Goal: Download file/media

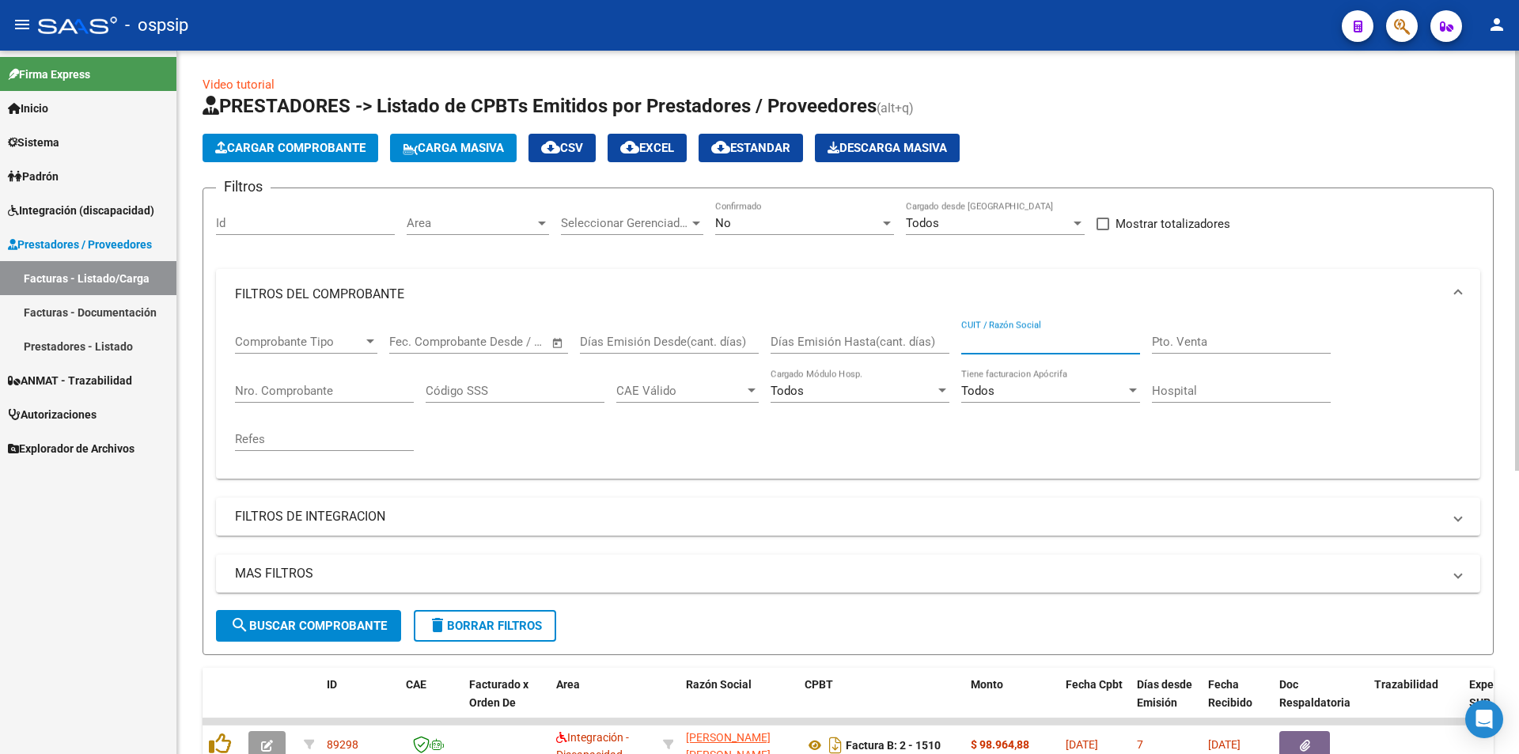
click at [1025, 341] on input "CUIT / Razón Social" at bounding box center [1050, 342] width 179 height 14
type input "KYDEP"
click at [886, 222] on div at bounding box center [887, 224] width 8 height 4
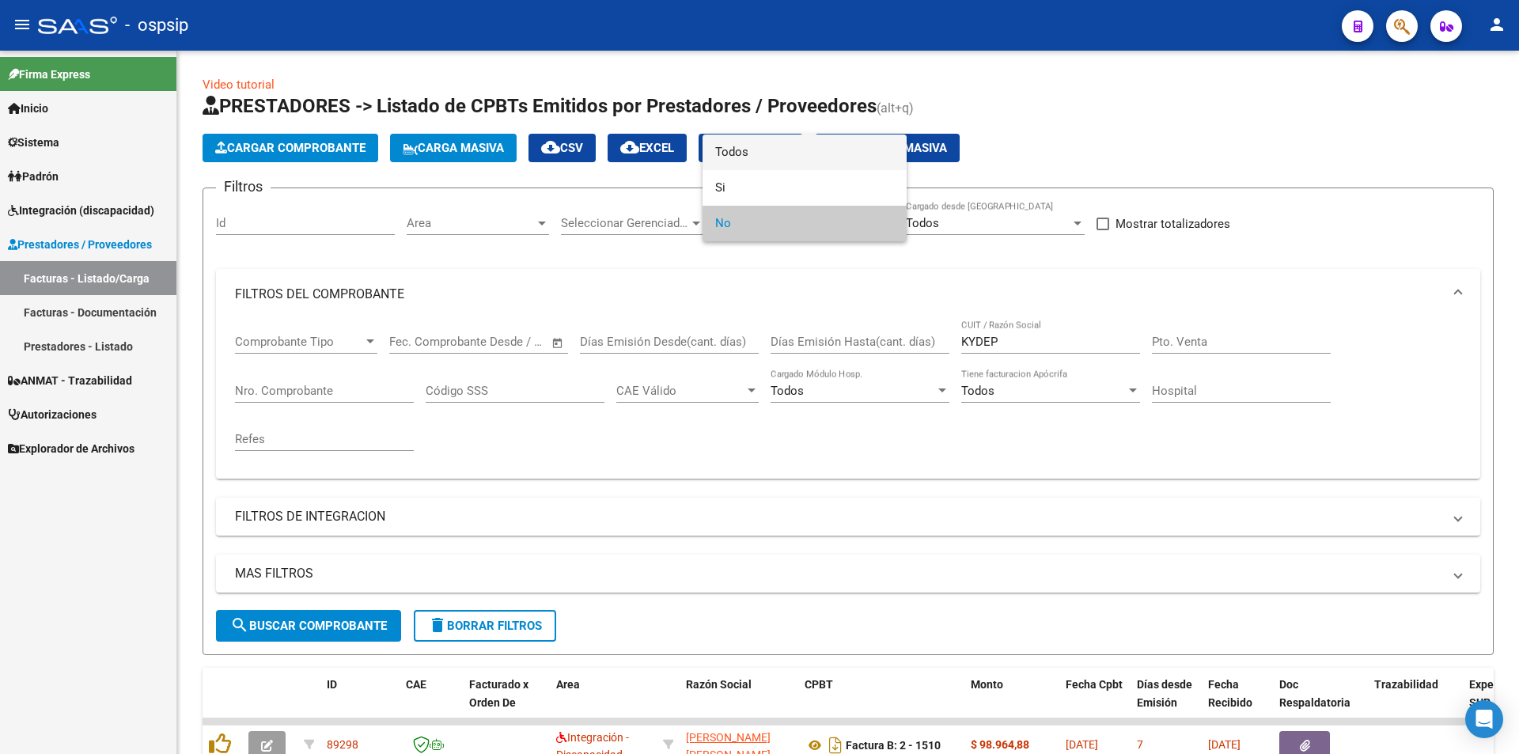
click at [751, 155] on span "Todos" at bounding box center [804, 153] width 179 height 36
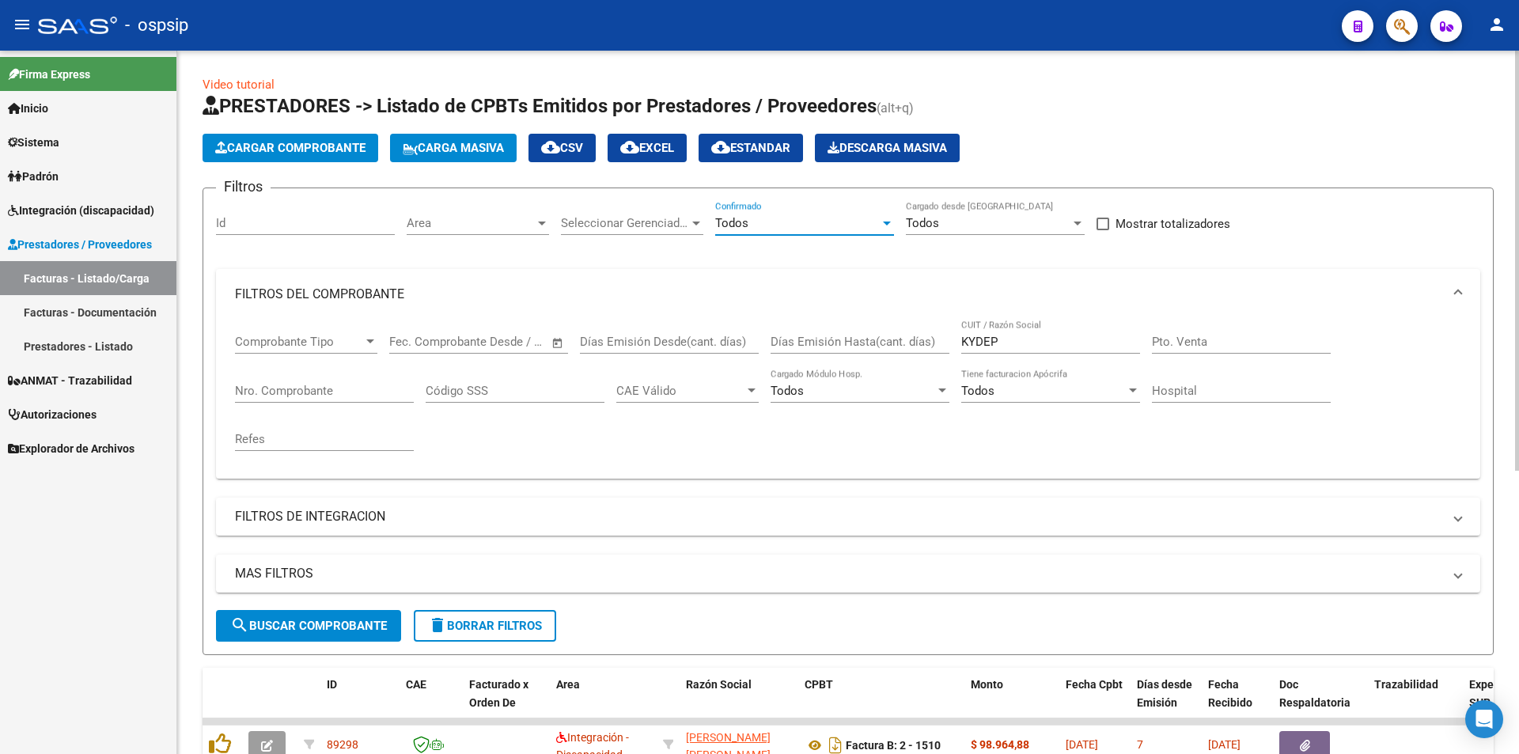
click at [1015, 343] on input "KYDEP" at bounding box center [1050, 342] width 179 height 14
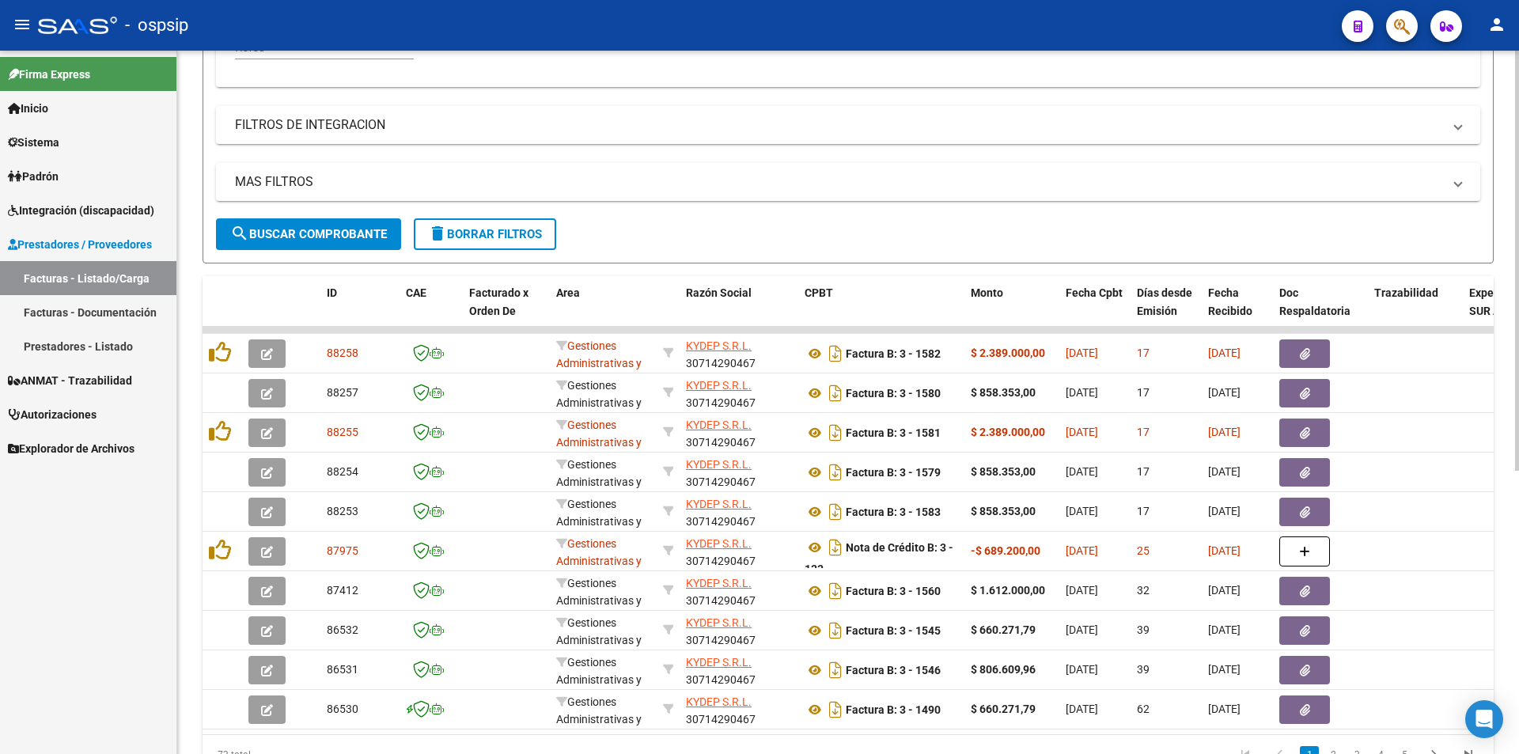
scroll to position [396, 0]
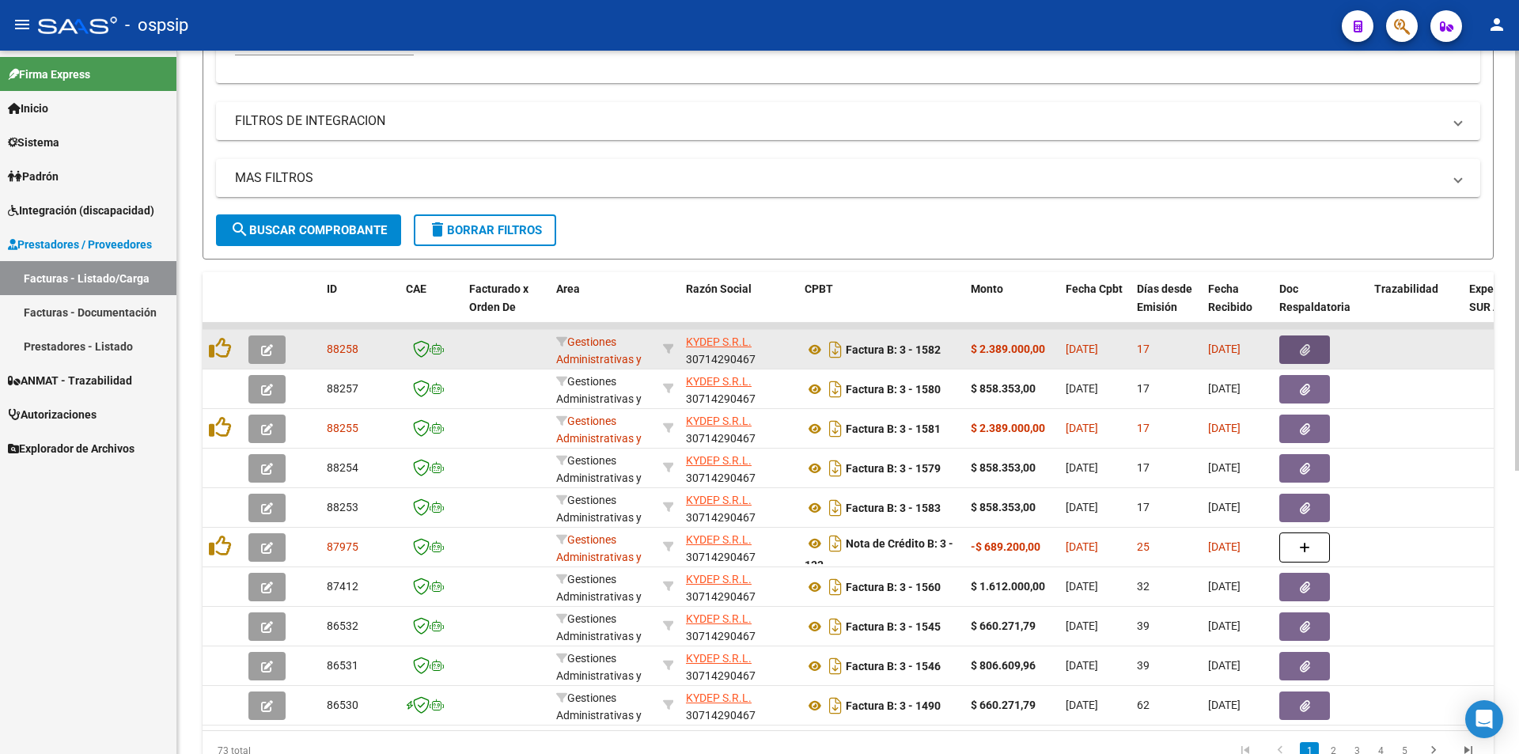
click at [1317, 351] on button "button" at bounding box center [1304, 349] width 51 height 28
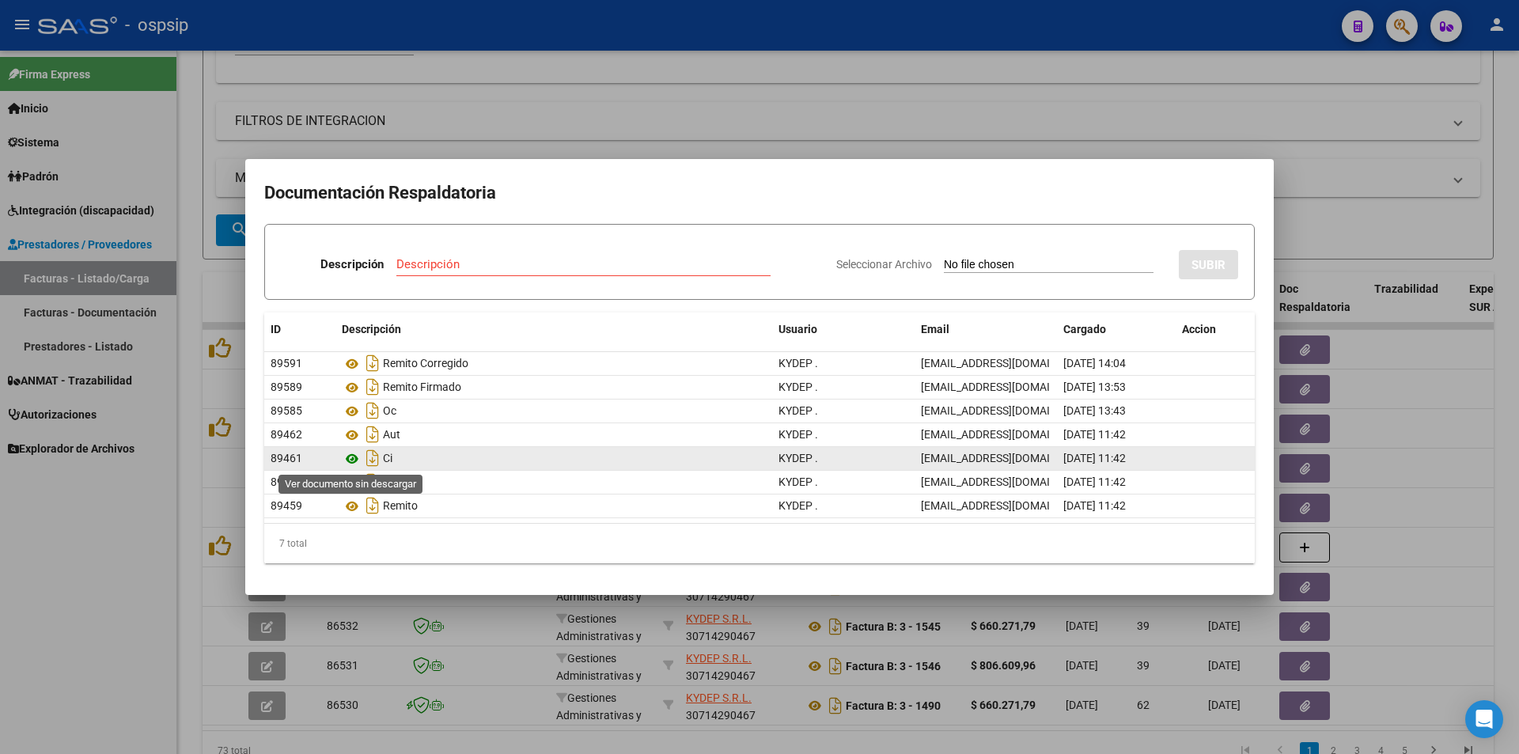
click at [354, 458] on icon at bounding box center [352, 458] width 21 height 19
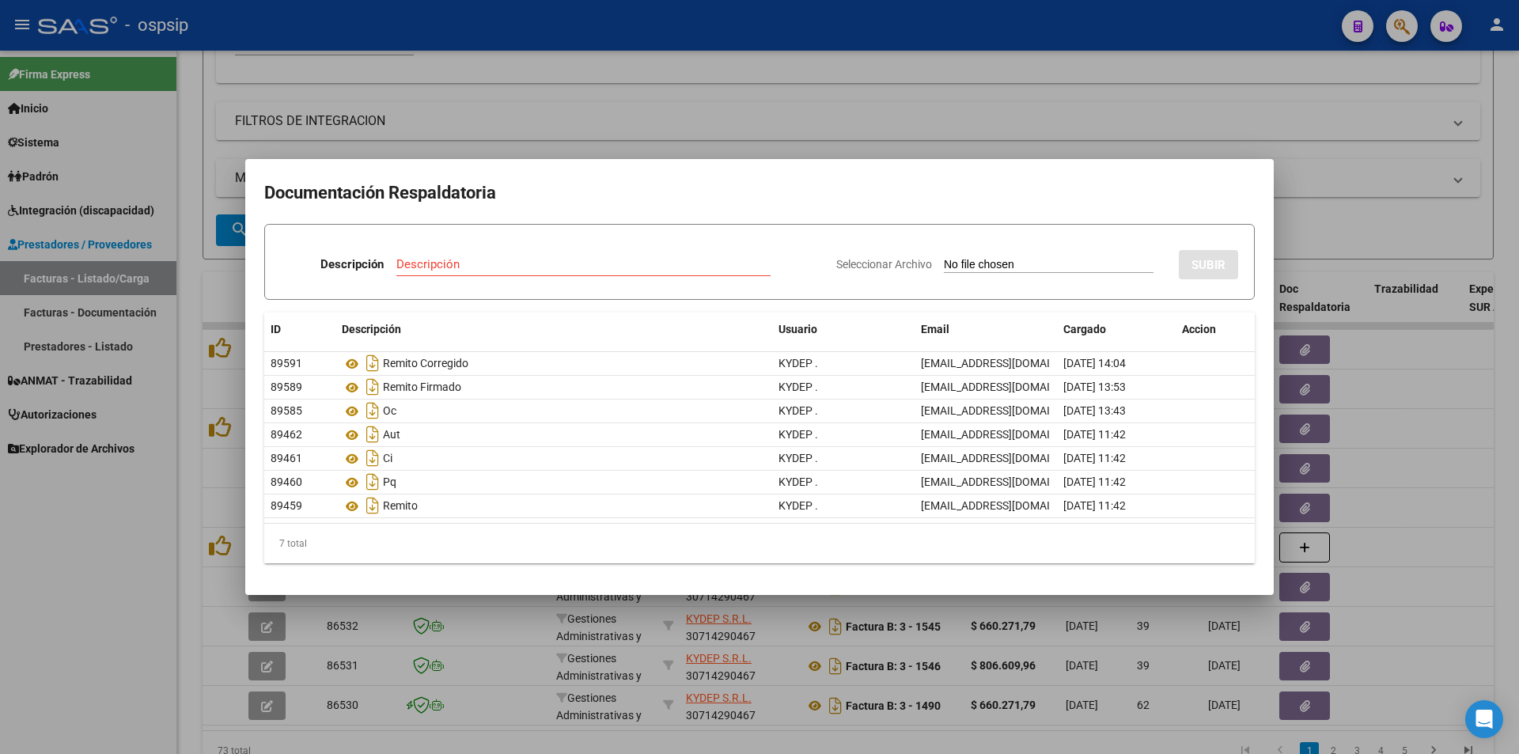
click at [864, 157] on div at bounding box center [759, 377] width 1519 height 754
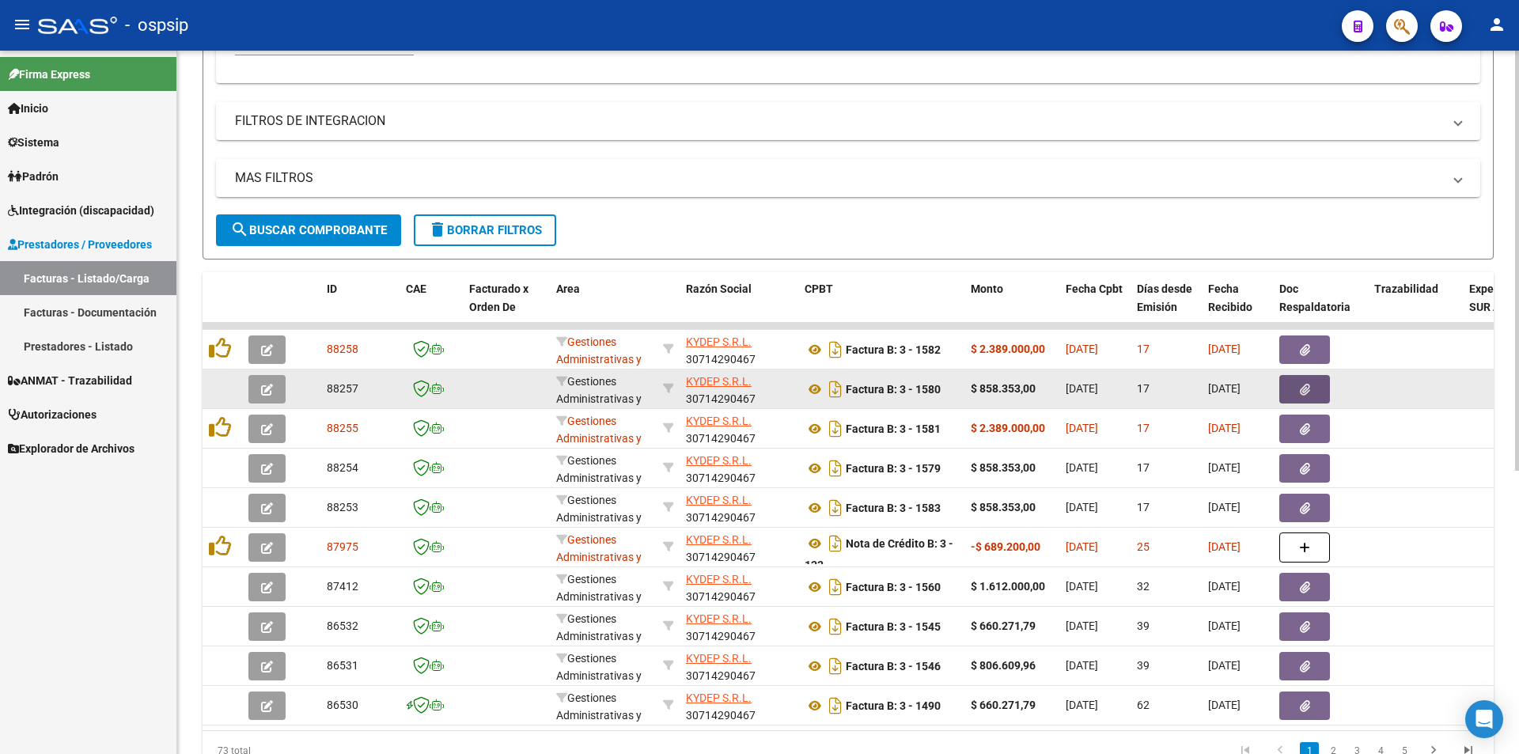
click at [1323, 385] on button "button" at bounding box center [1304, 389] width 51 height 28
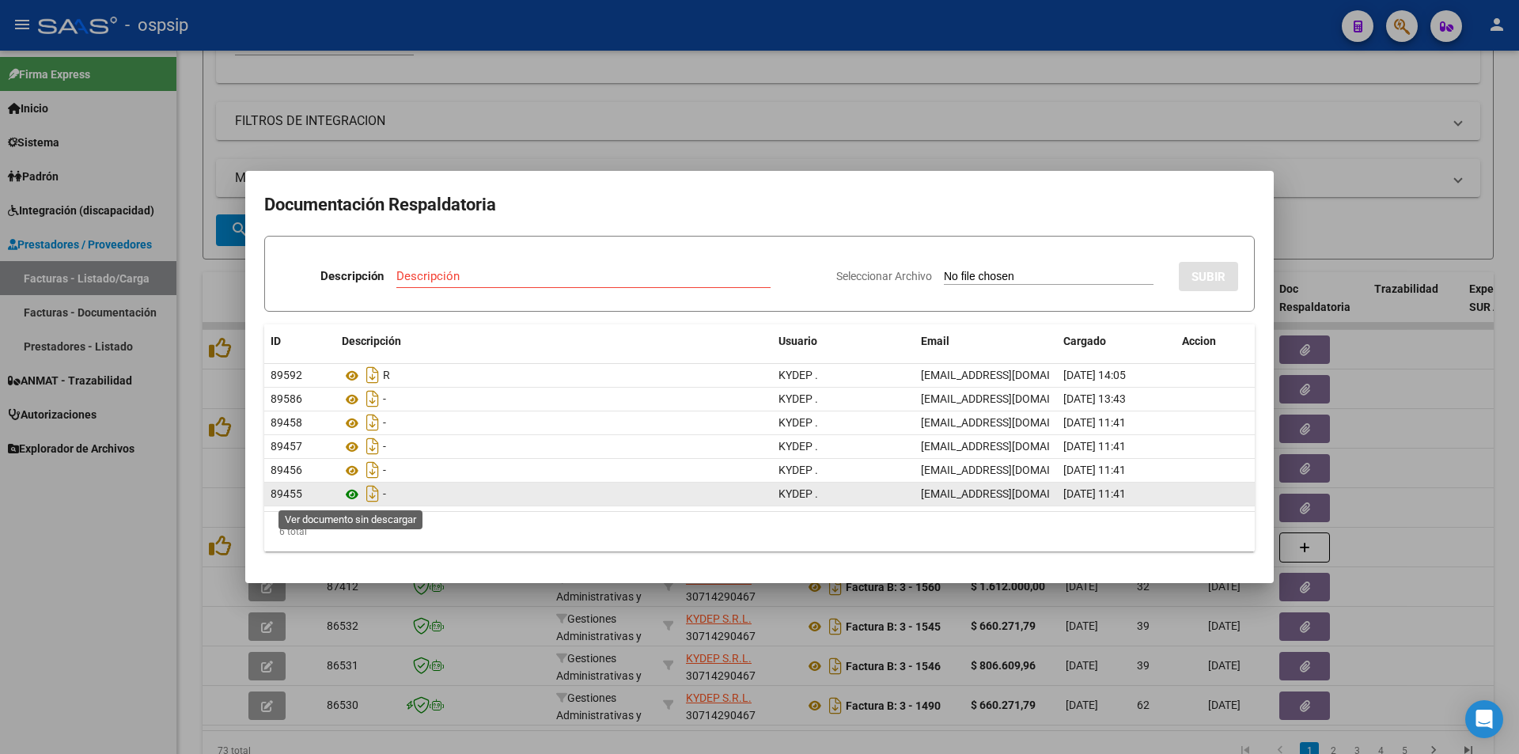
click at [349, 497] on icon at bounding box center [352, 494] width 21 height 19
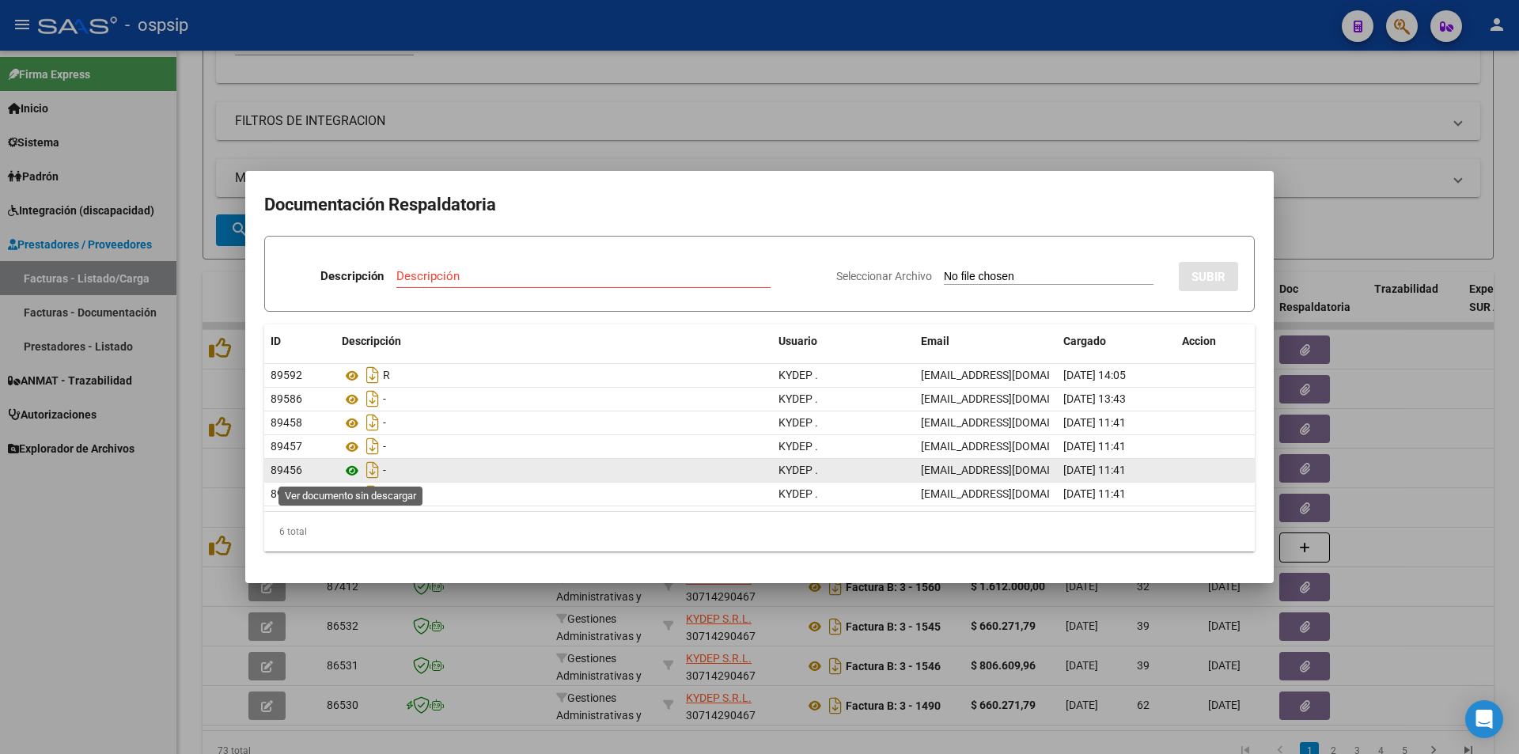
click at [347, 470] on icon at bounding box center [352, 470] width 21 height 19
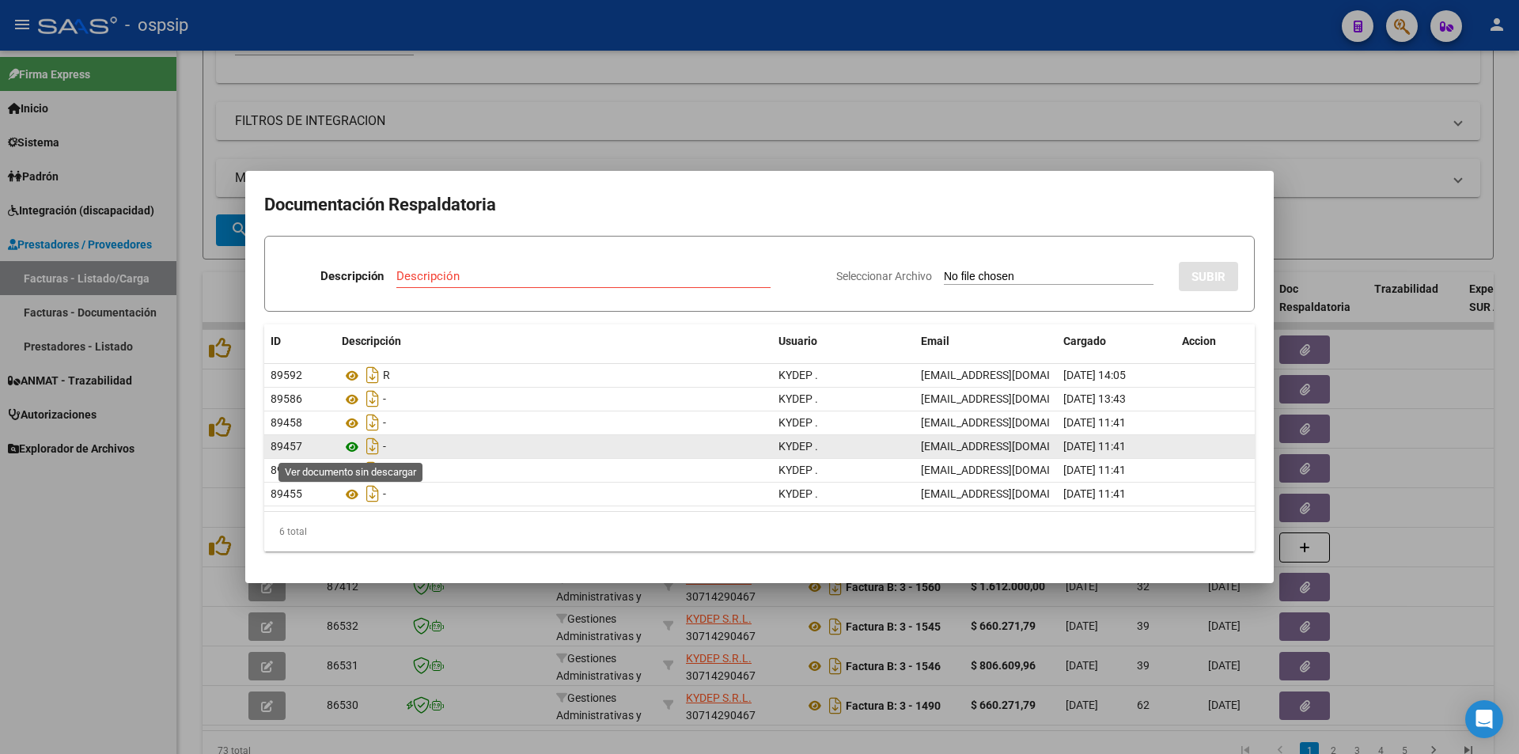
click at [351, 450] on icon at bounding box center [352, 447] width 21 height 19
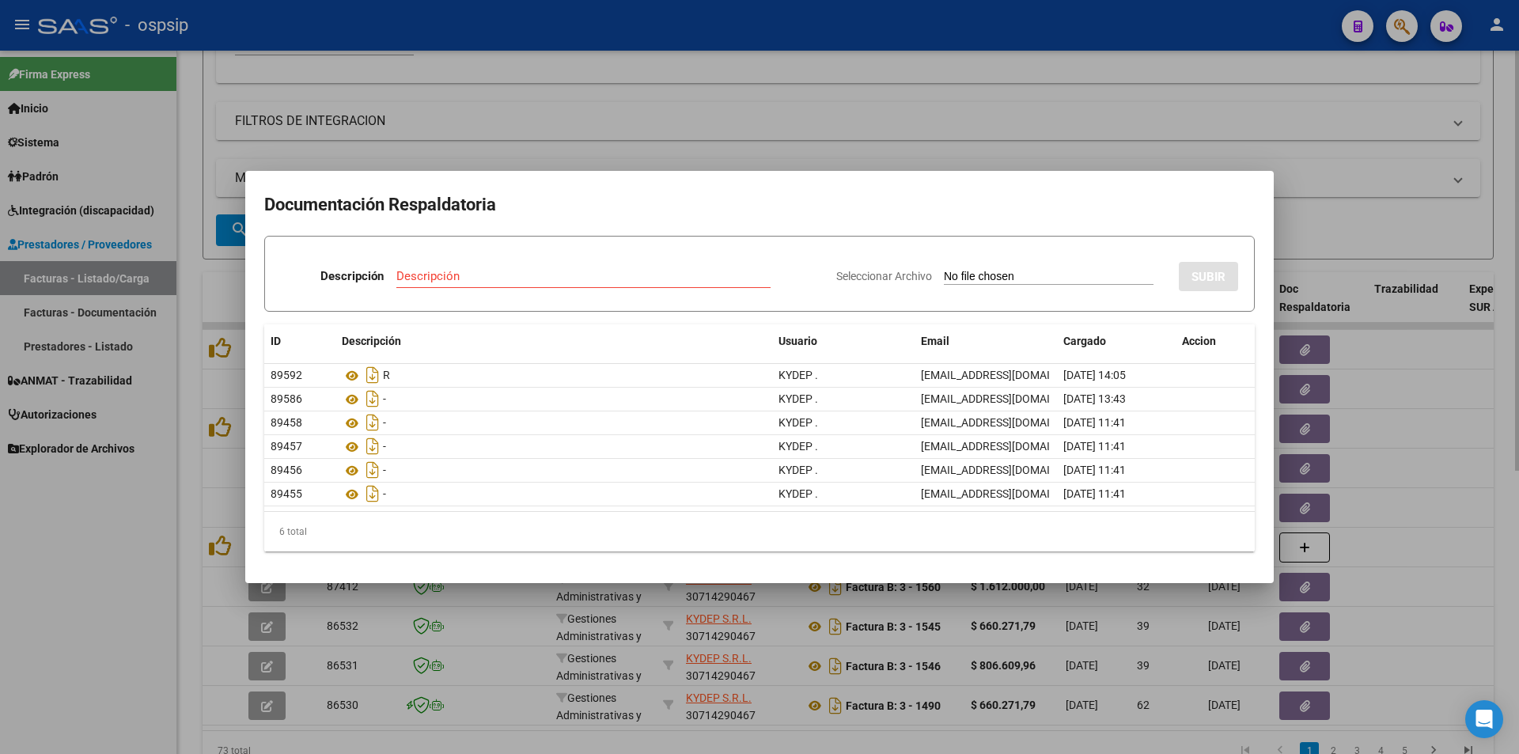
click at [634, 119] on div at bounding box center [759, 377] width 1519 height 754
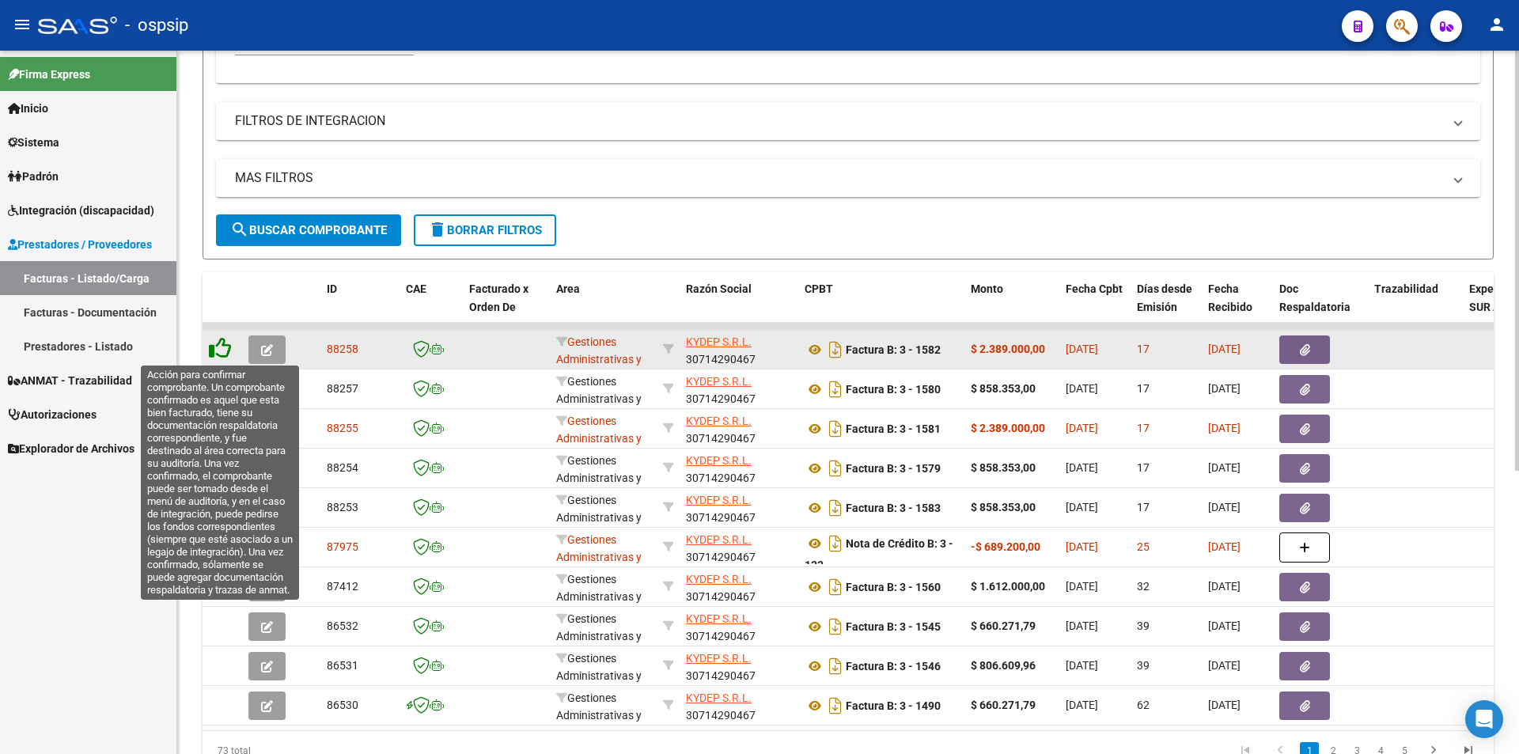
click at [211, 351] on icon at bounding box center [220, 348] width 22 height 22
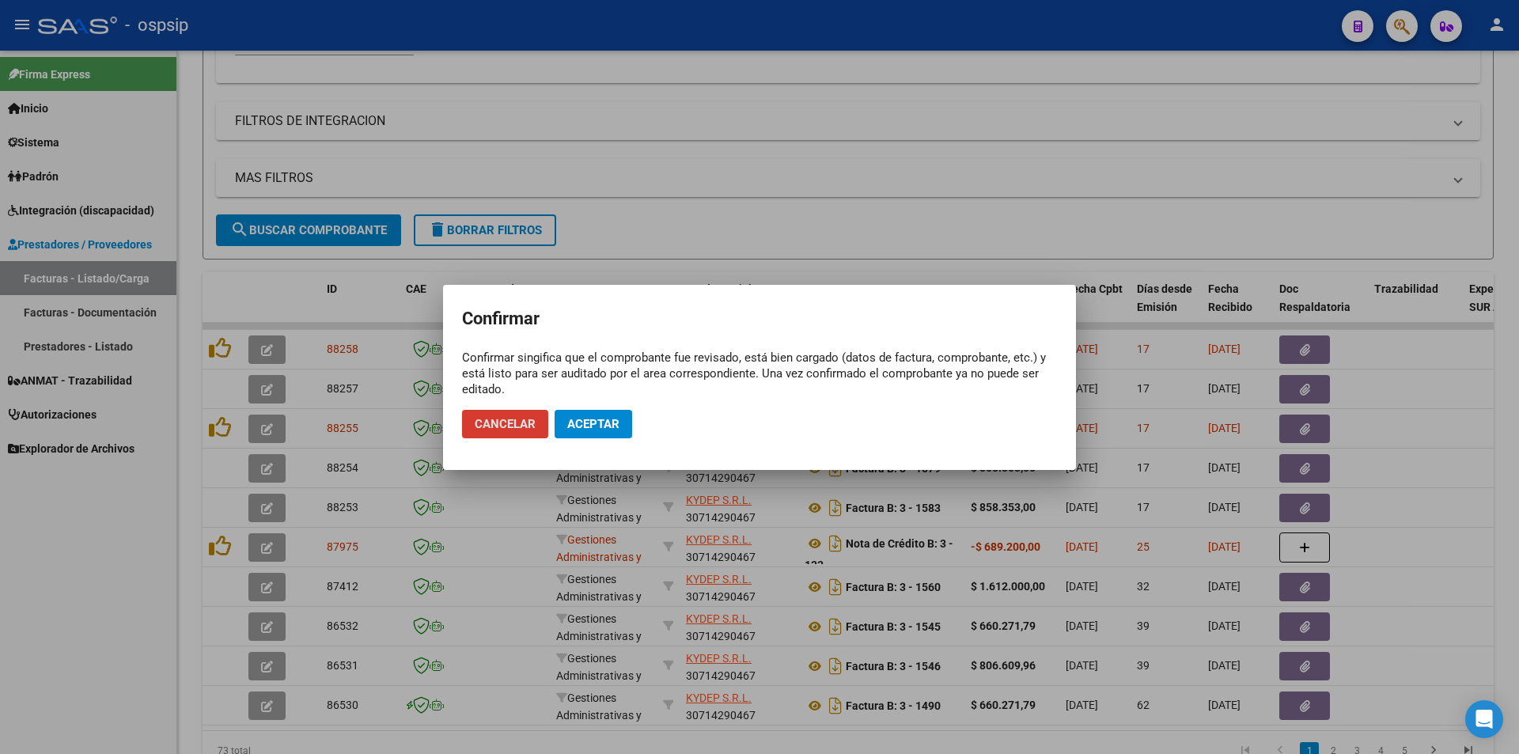
click at [620, 420] on button "Aceptar" at bounding box center [594, 424] width 78 height 28
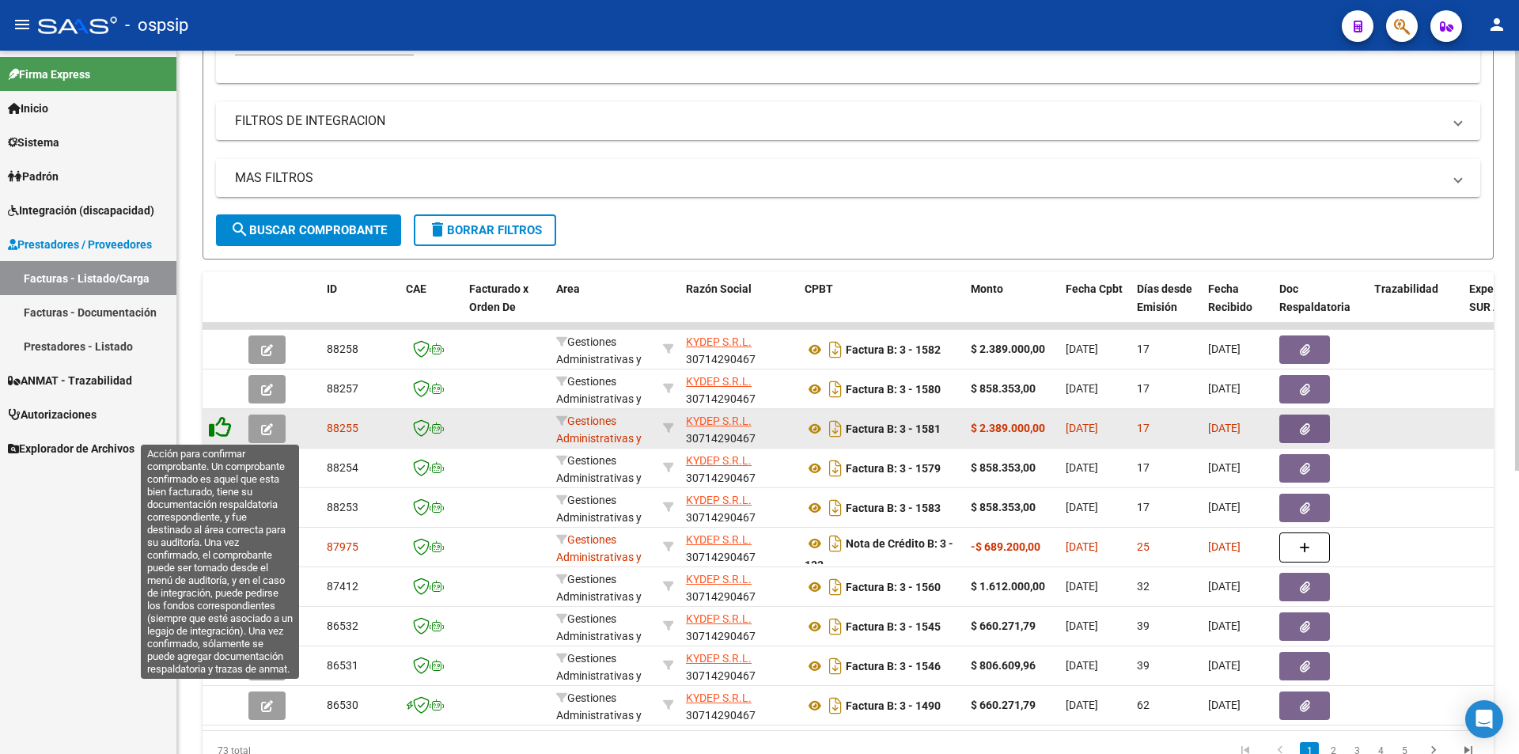
click at [210, 425] on icon at bounding box center [220, 427] width 22 height 22
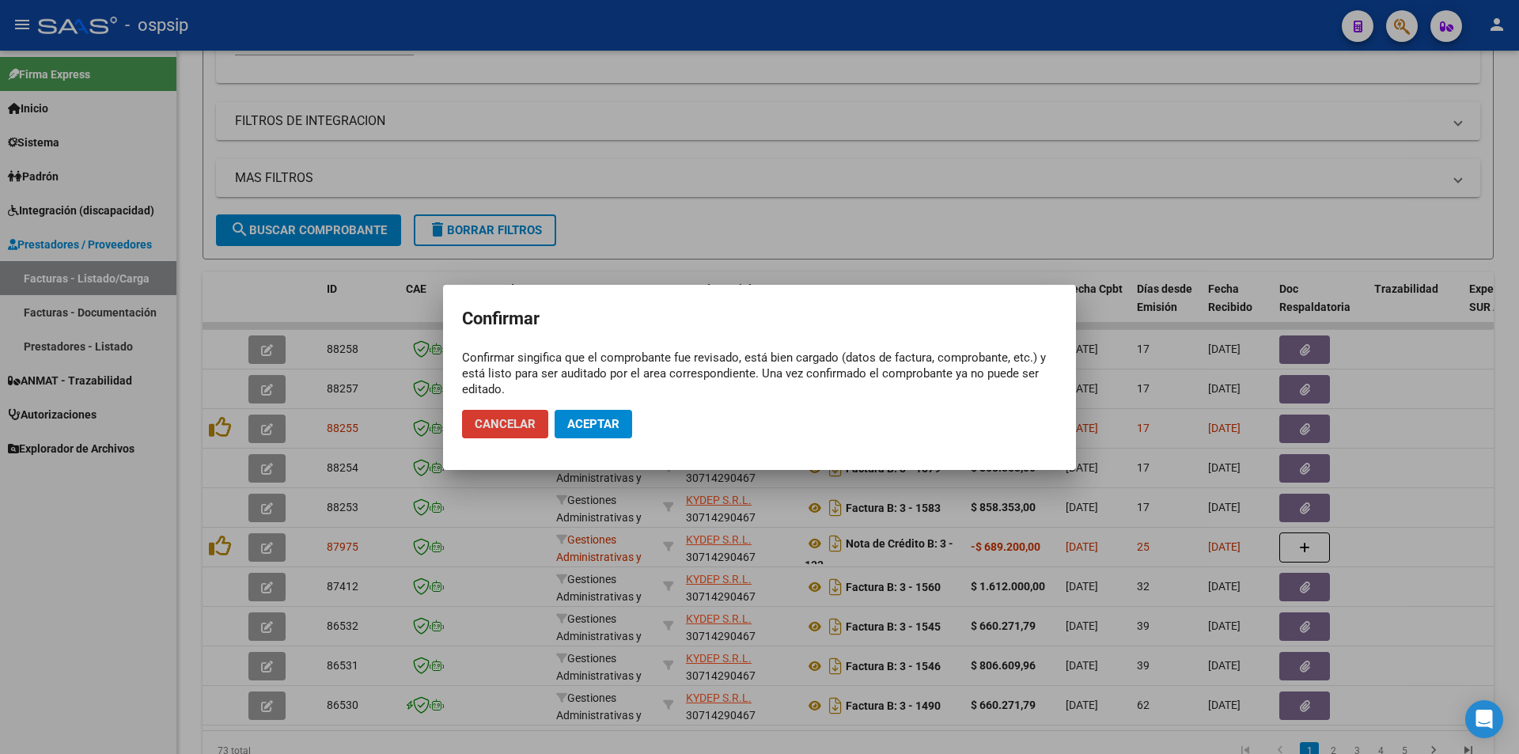
click at [583, 427] on span "Aceptar" at bounding box center [593, 424] width 52 height 14
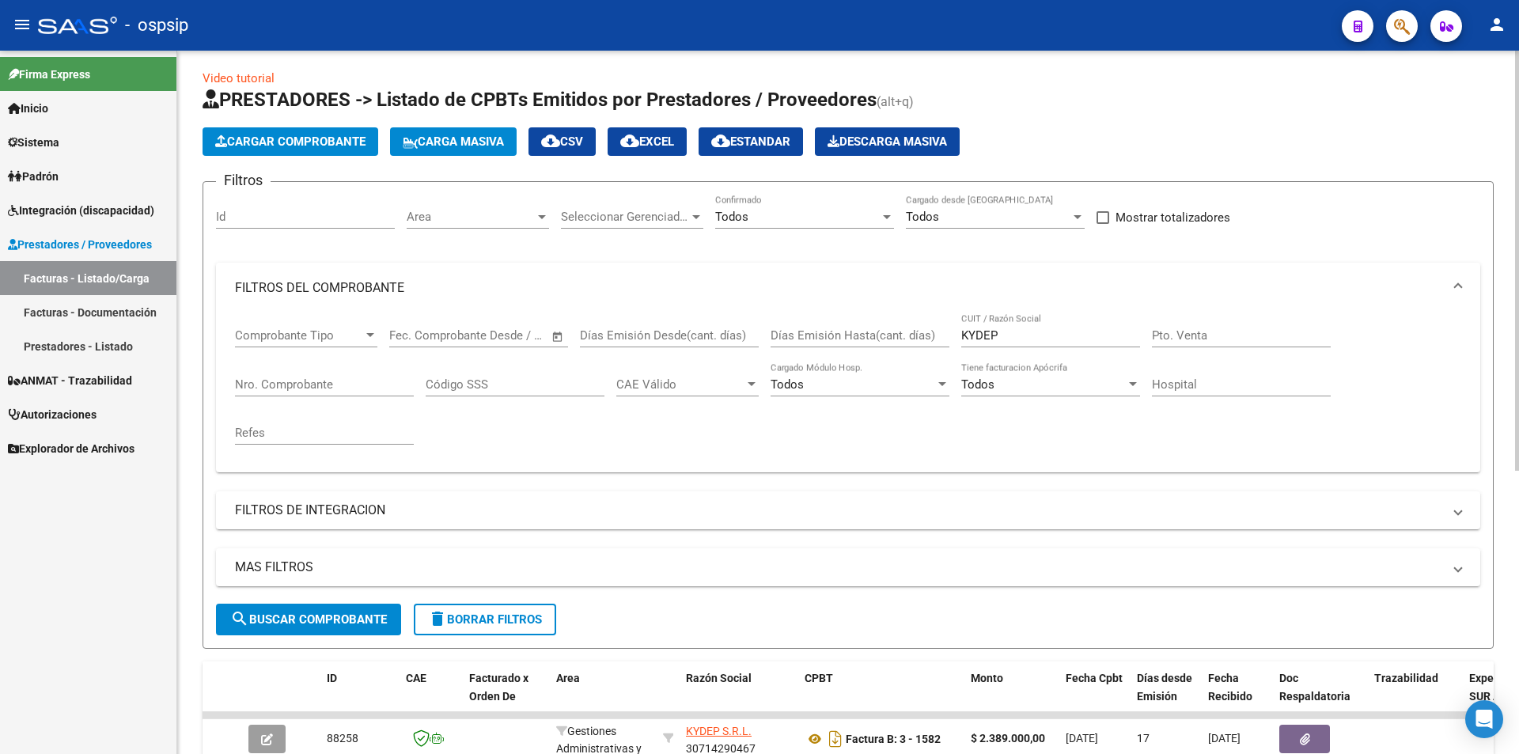
scroll to position [0, 0]
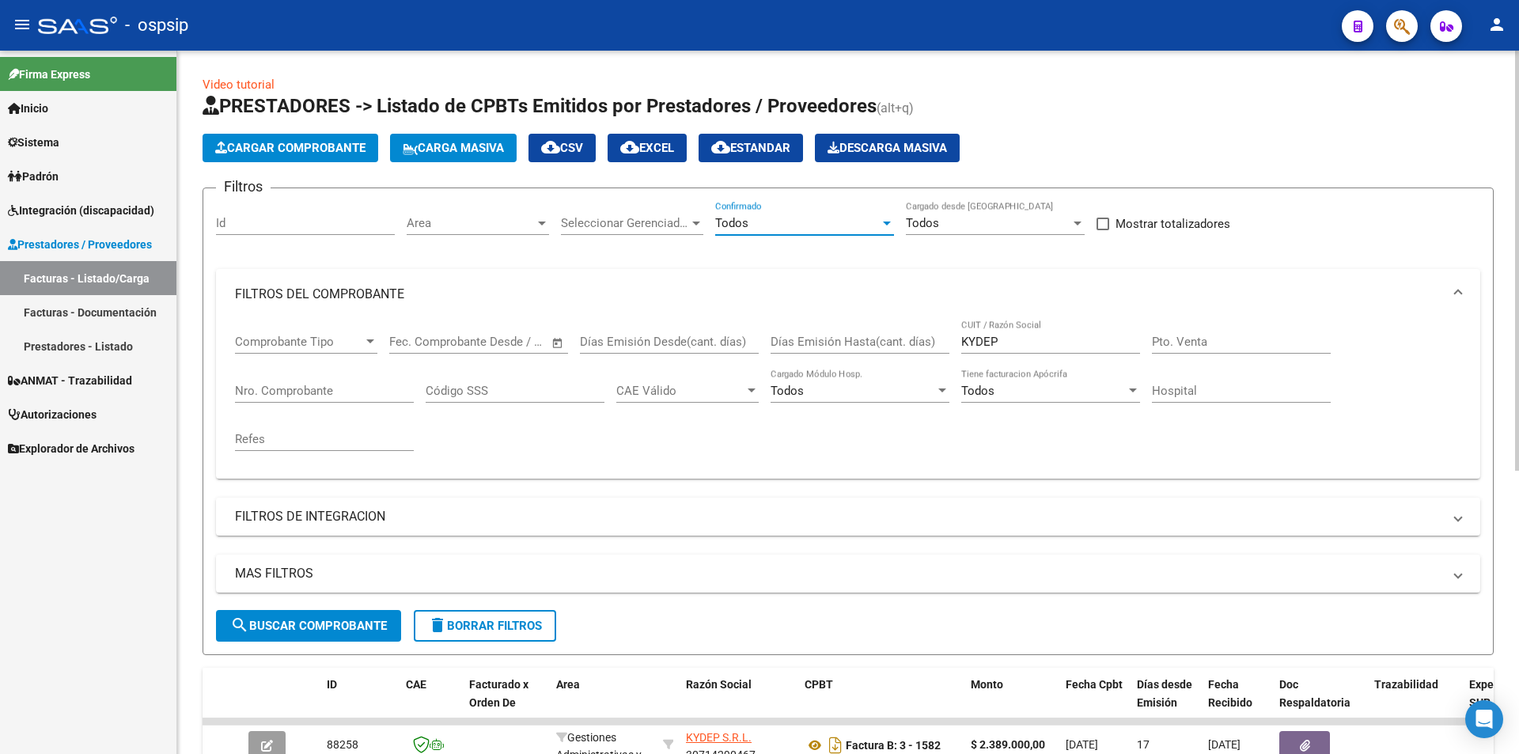
click at [885, 226] on div at bounding box center [887, 223] width 14 height 13
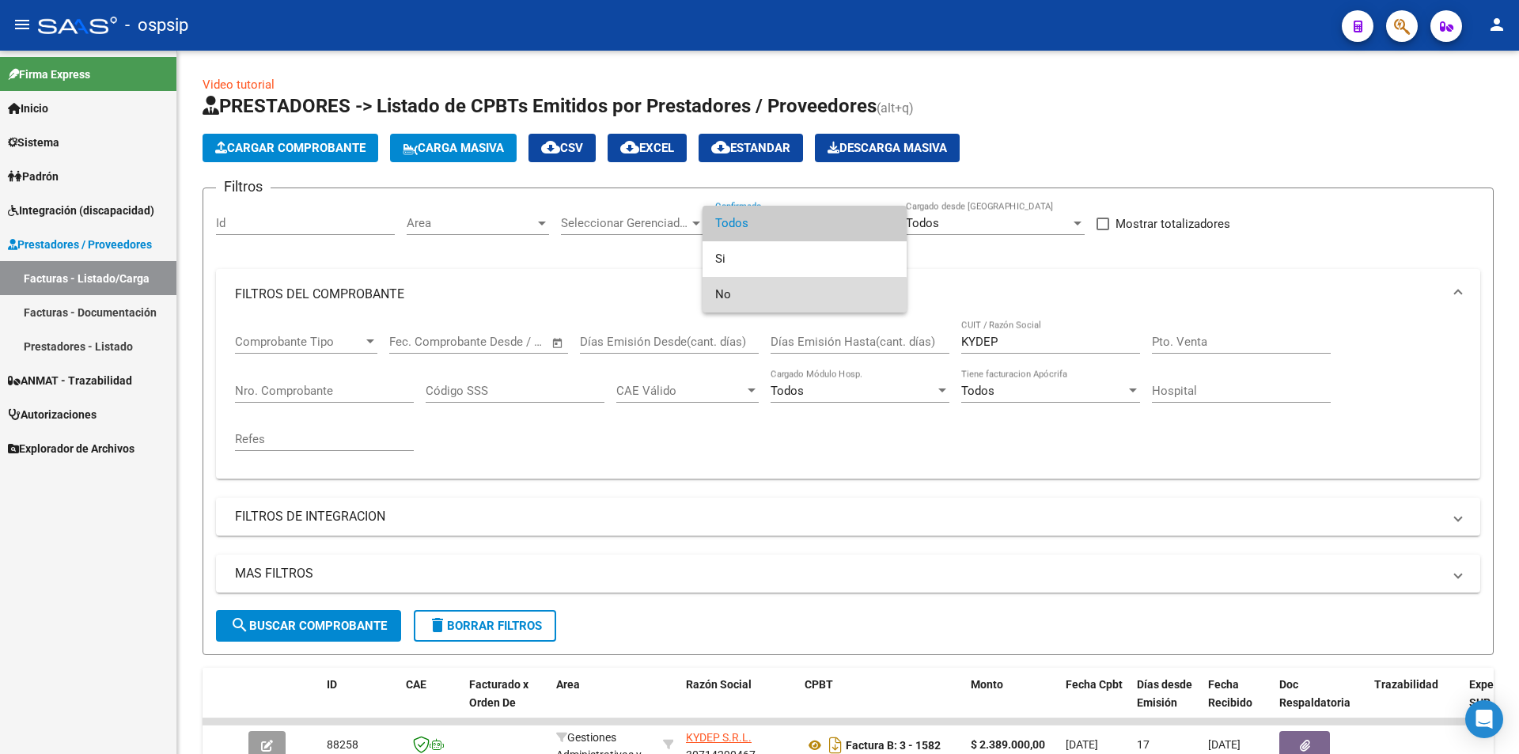
click at [726, 296] on span "No" at bounding box center [804, 295] width 179 height 36
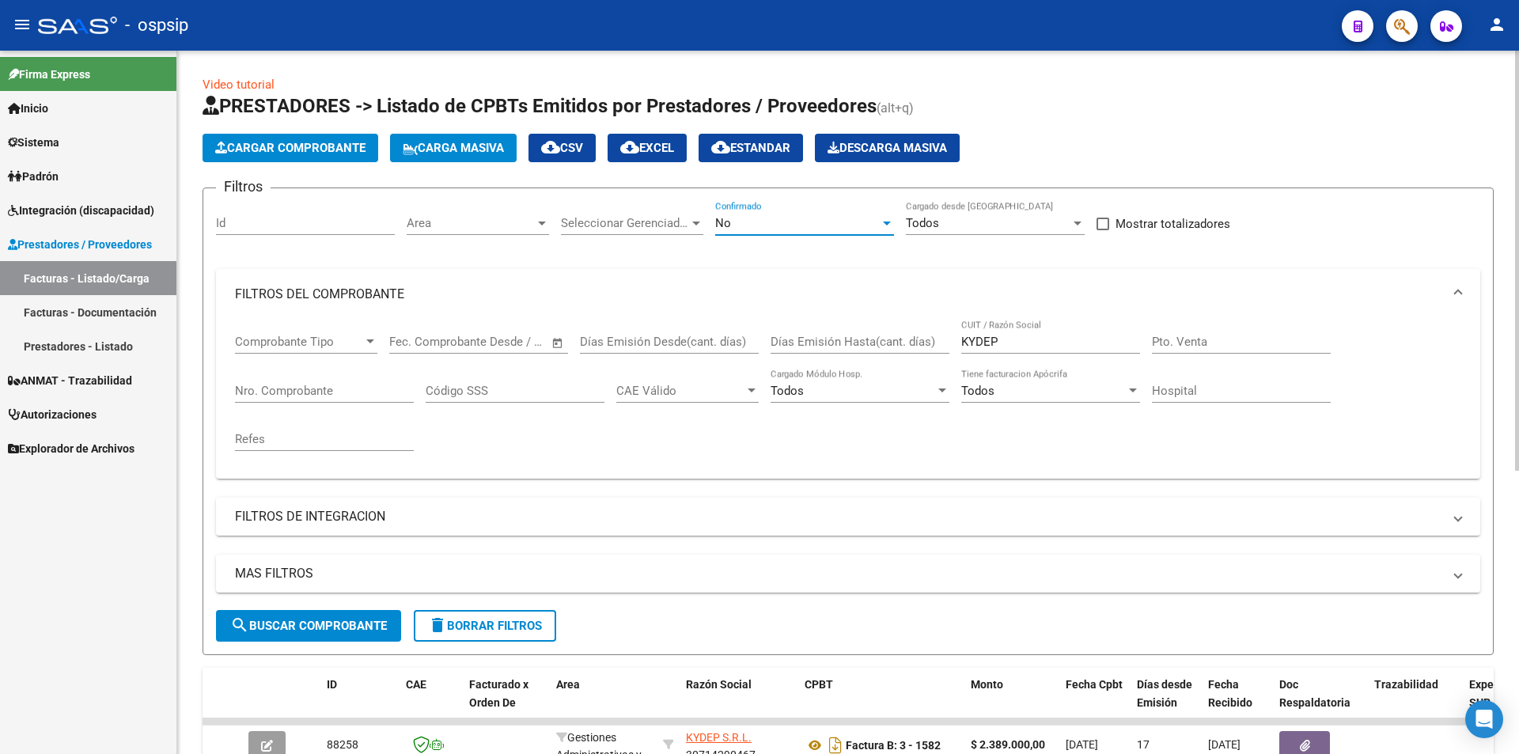
click at [1032, 340] on input "KYDEP" at bounding box center [1050, 342] width 179 height 14
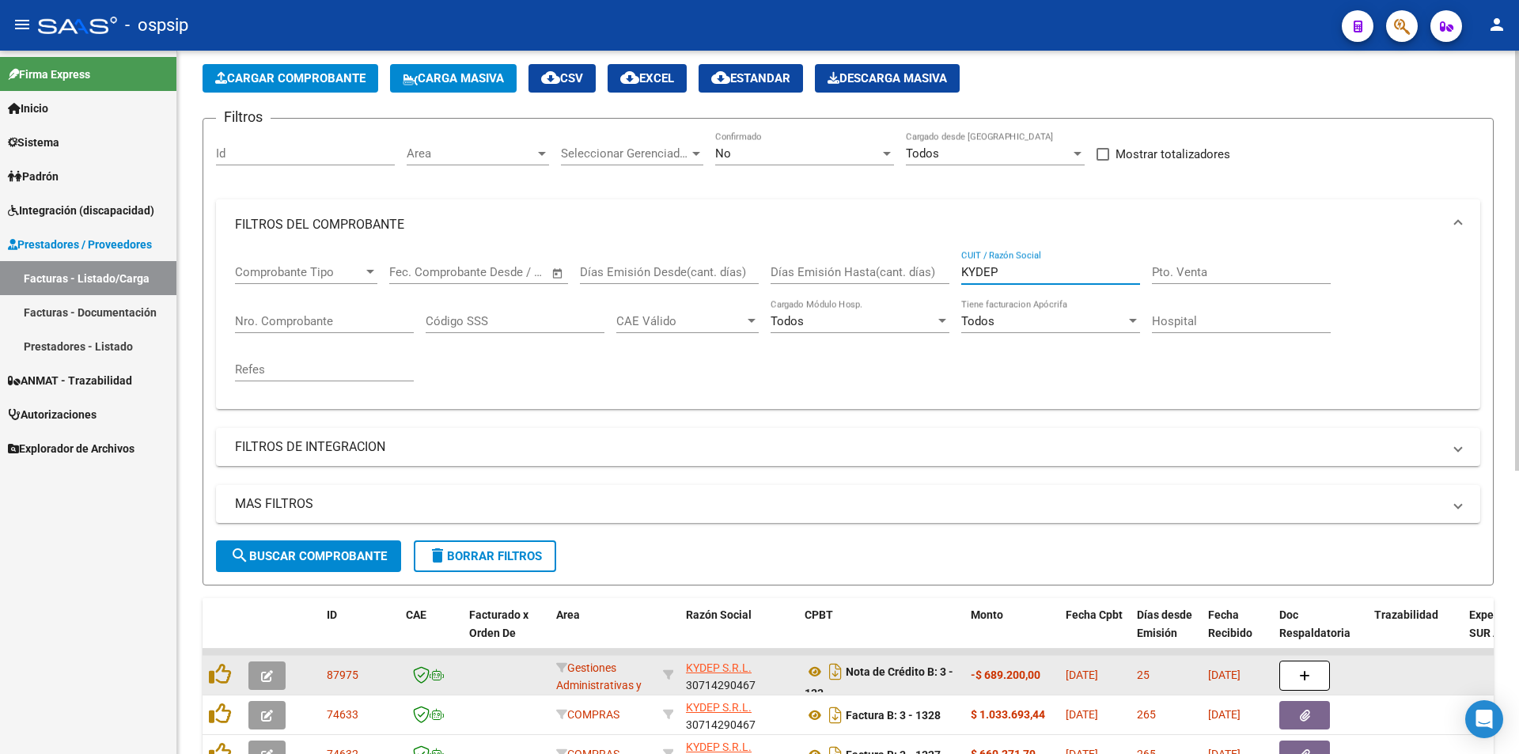
scroll to position [316, 0]
